Goal: Information Seeking & Learning: Check status

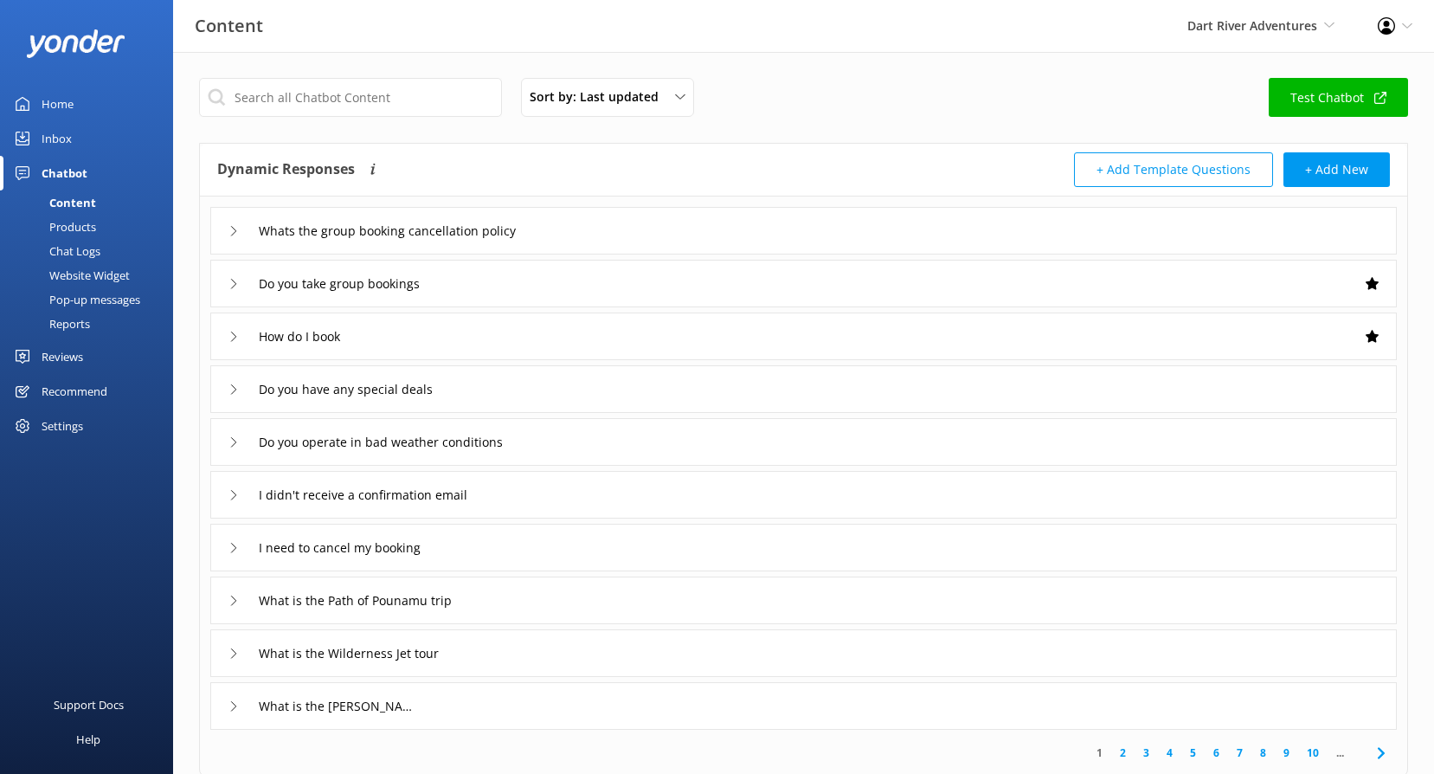
click at [74, 356] on div "Reviews" at bounding box center [63, 356] width 42 height 35
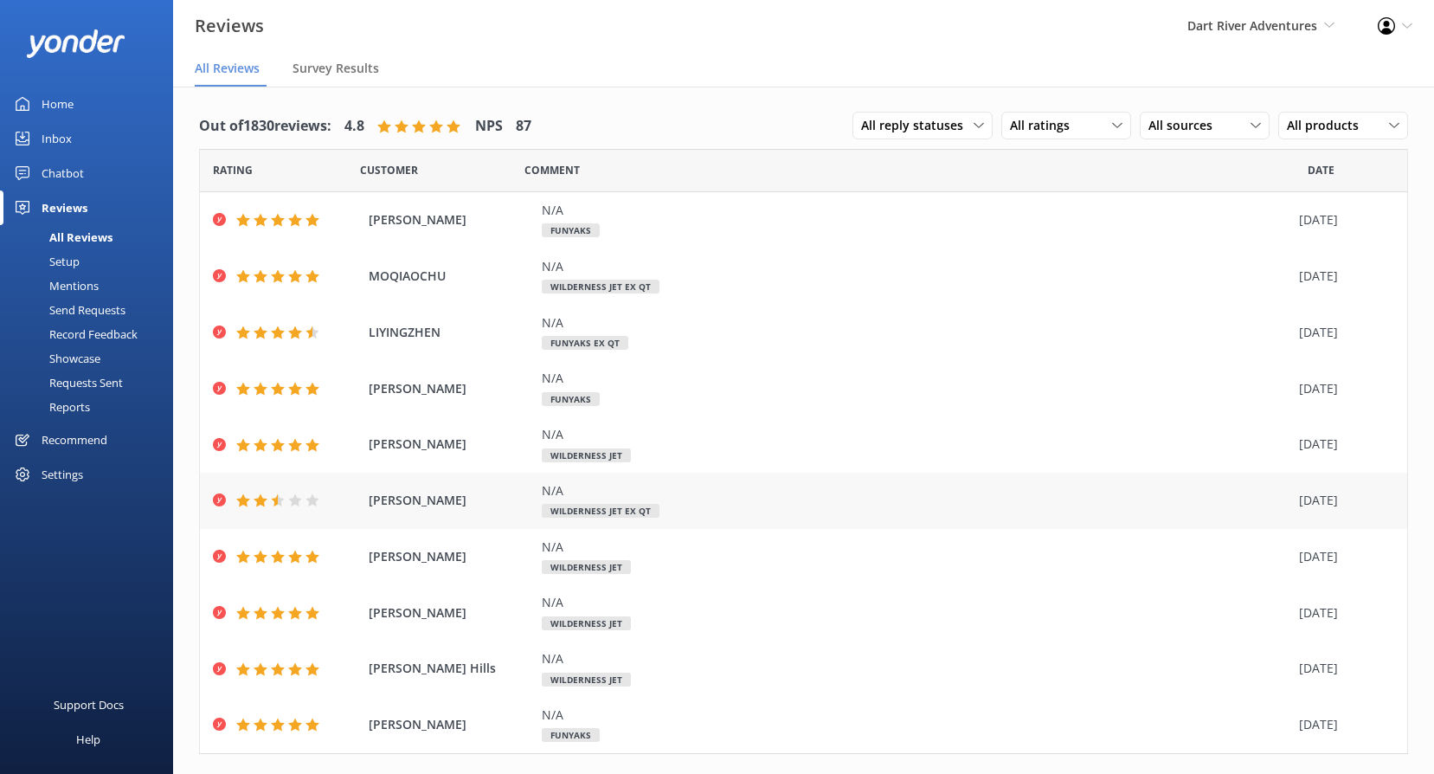
scroll to position [36, 0]
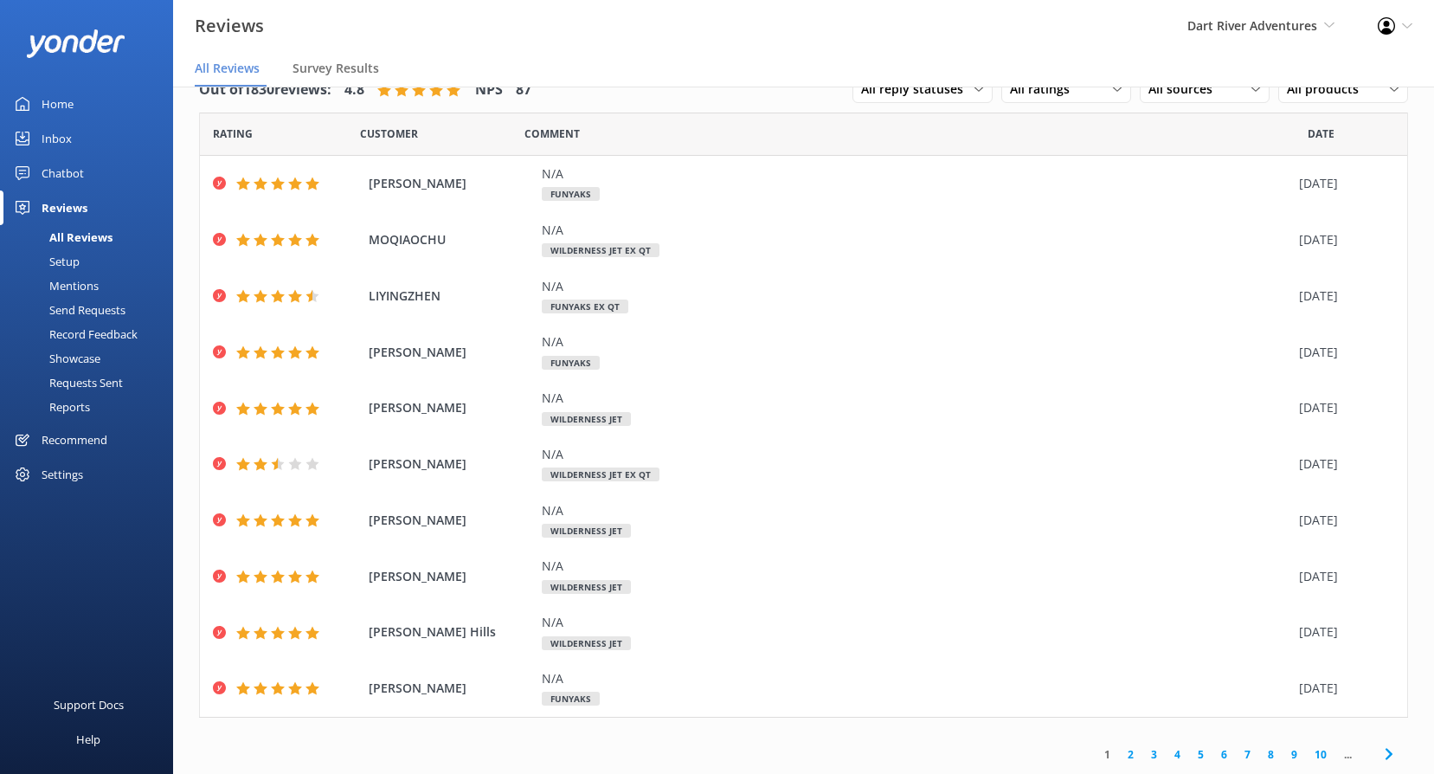
click at [1125, 754] on link "2" at bounding box center [1130, 754] width 23 height 16
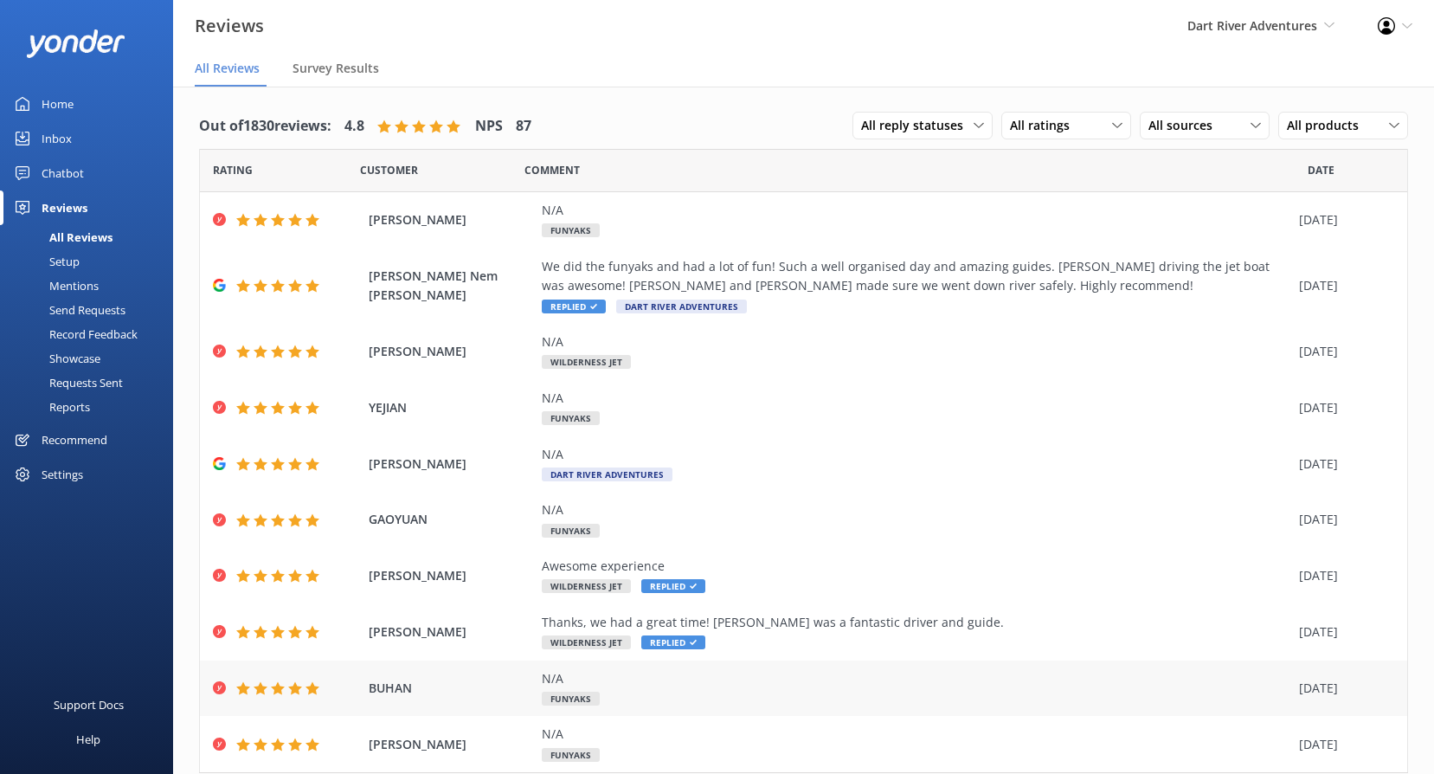
scroll to position [55, 0]
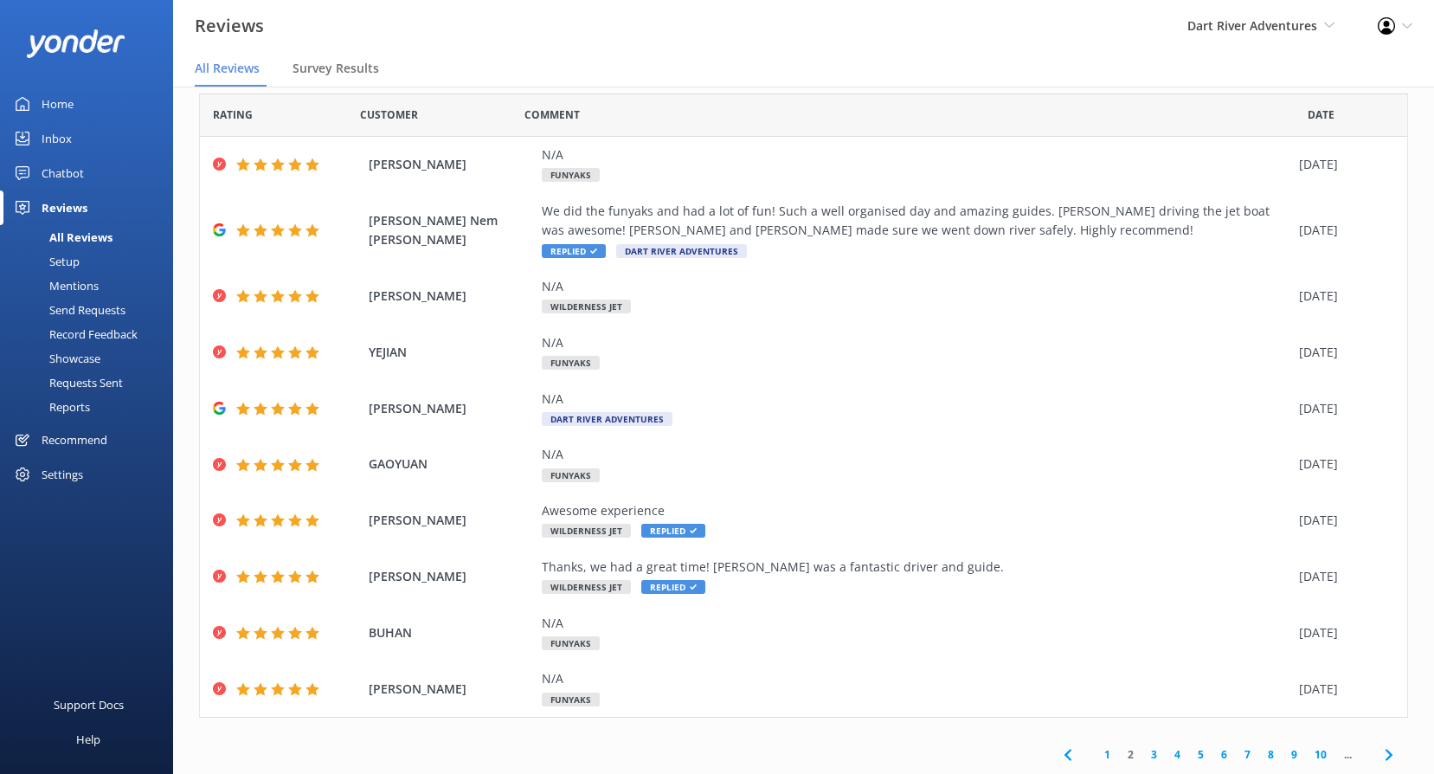
click at [1102, 753] on link "1" at bounding box center [1106, 754] width 23 height 16
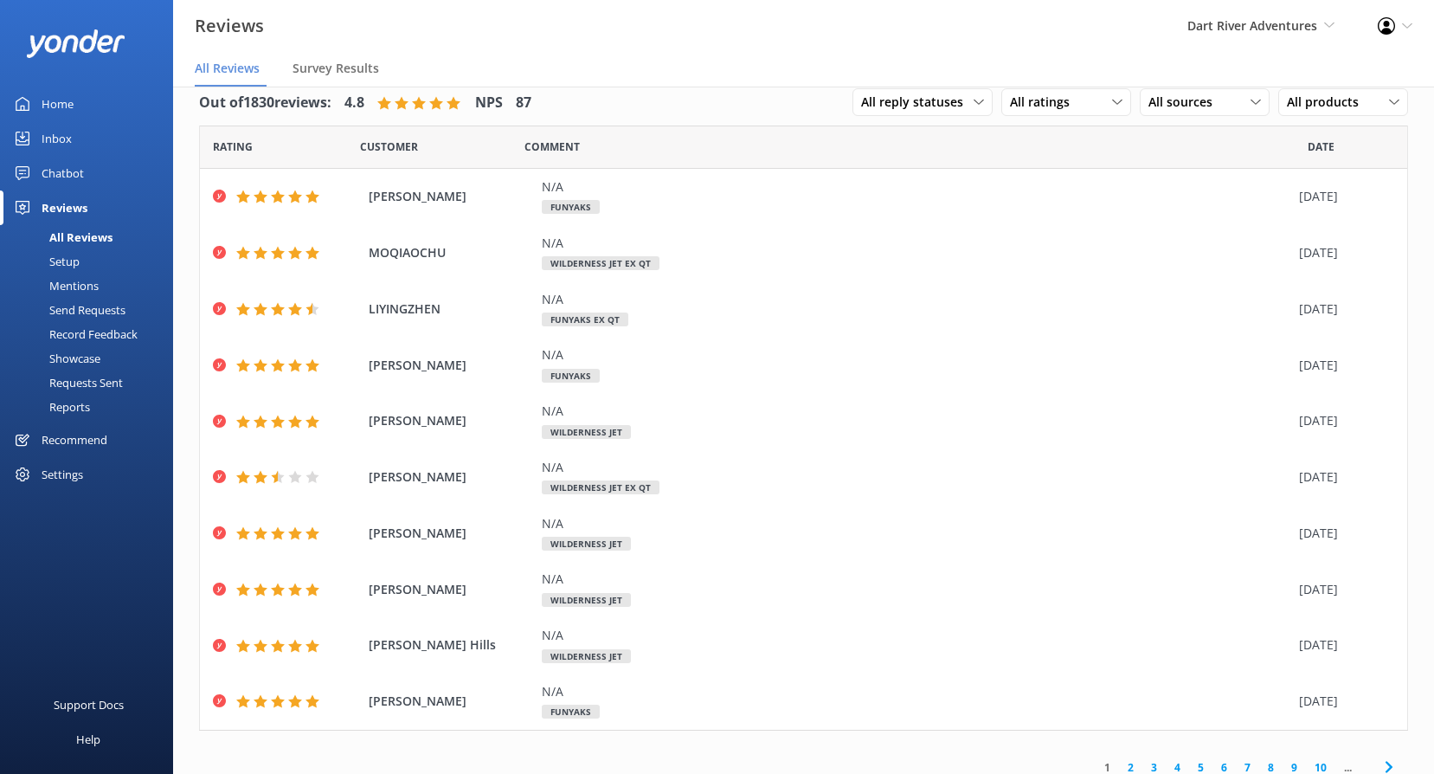
scroll to position [36, 0]
